Goal: Navigation & Orientation: Find specific page/section

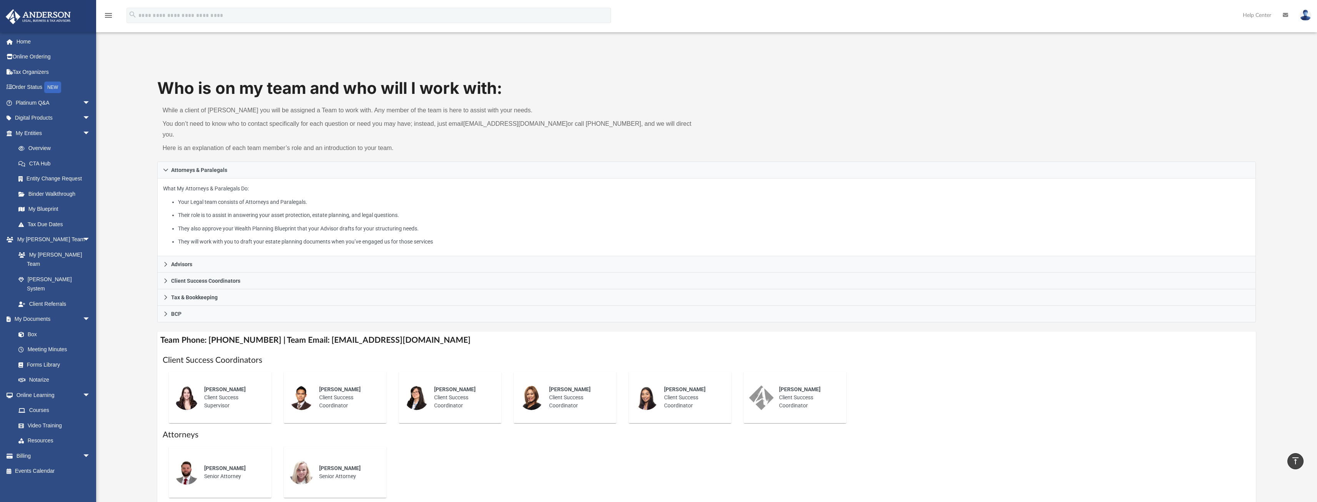
scroll to position [212, 0]
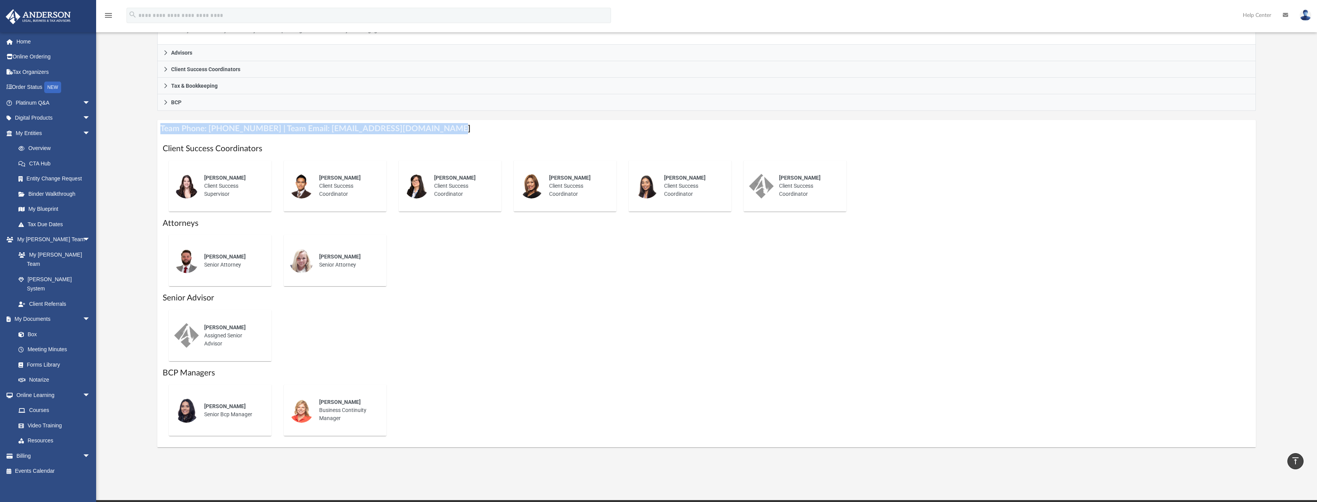
click at [29, 131] on link "My Entities arrow_drop_down" at bounding box center [53, 132] width 97 height 15
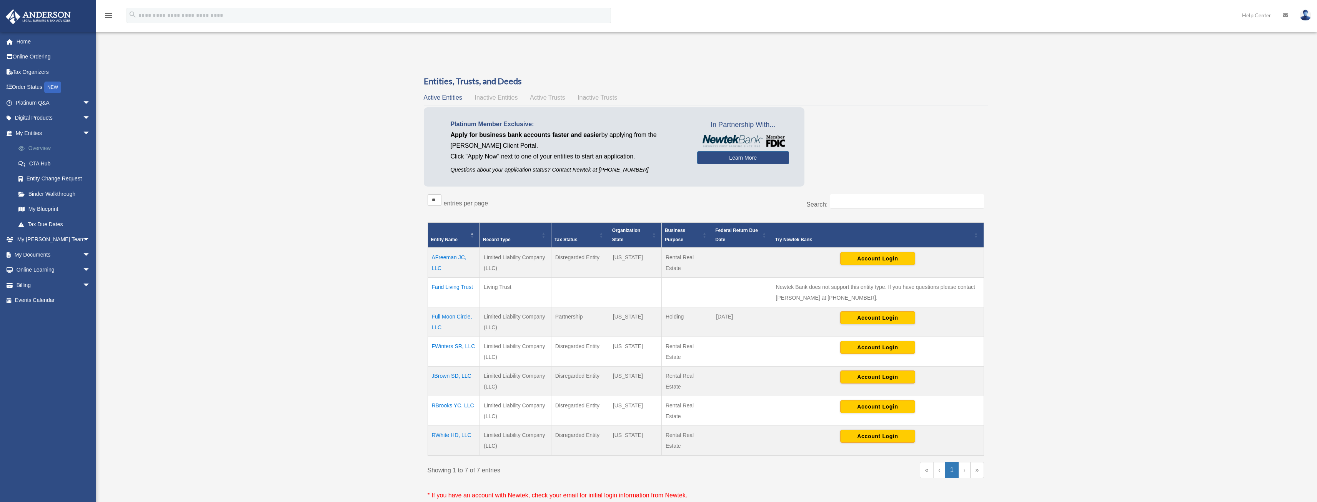
click at [45, 148] on link "Overview" at bounding box center [56, 148] width 91 height 15
click at [49, 209] on link "My Blueprint" at bounding box center [56, 209] width 91 height 15
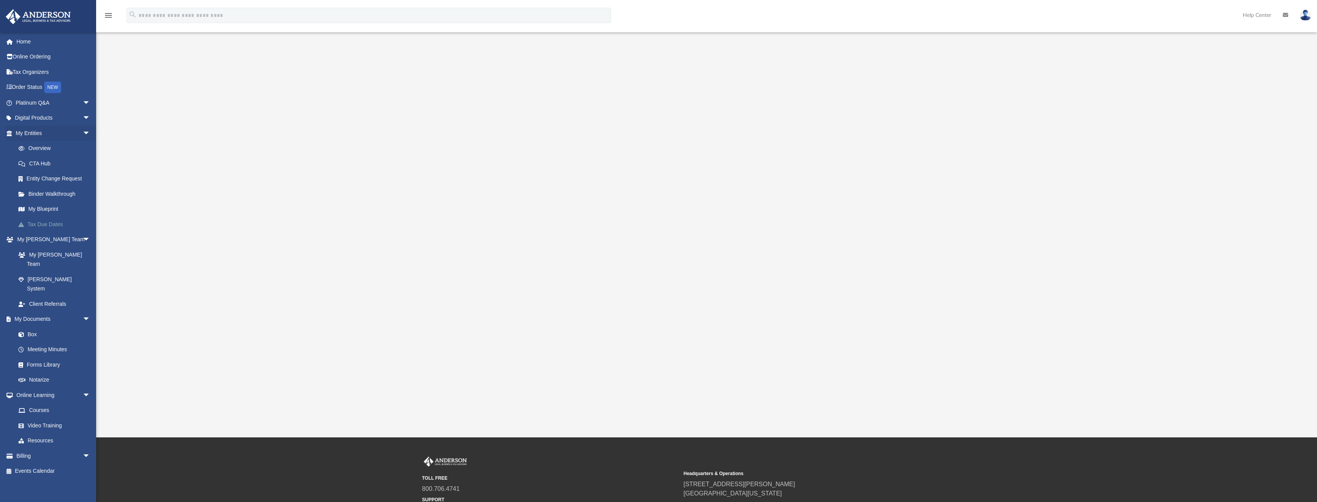
click at [49, 222] on link "Tax Due Dates" at bounding box center [56, 224] width 91 height 15
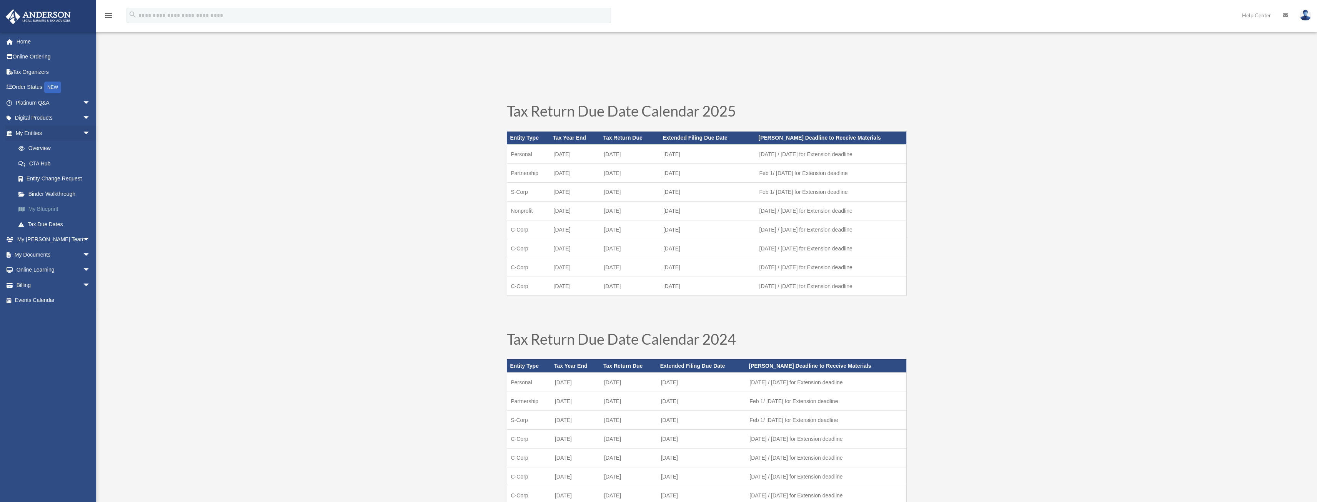
click at [41, 208] on link "My Blueprint" at bounding box center [56, 209] width 91 height 15
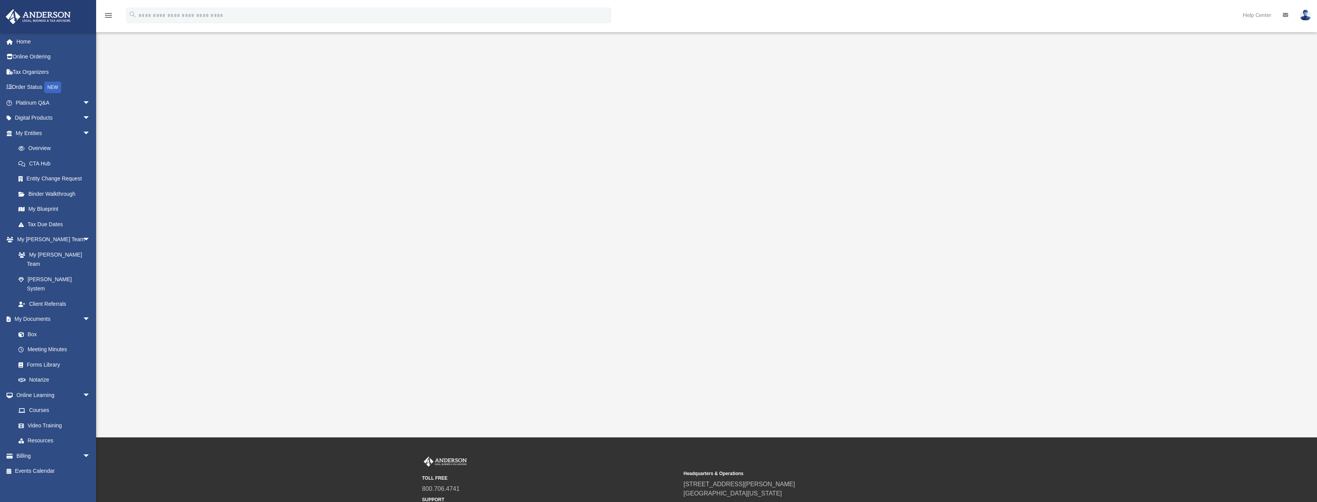
click at [569, 411] on div "App [EMAIL_ADDRESS][DOMAIN_NAME] Sign Out [EMAIL_ADDRESS][DOMAIN_NAME] Home Onl…" at bounding box center [658, 218] width 1317 height 437
click at [944, 105] on div at bounding box center [706, 231] width 1099 height 308
